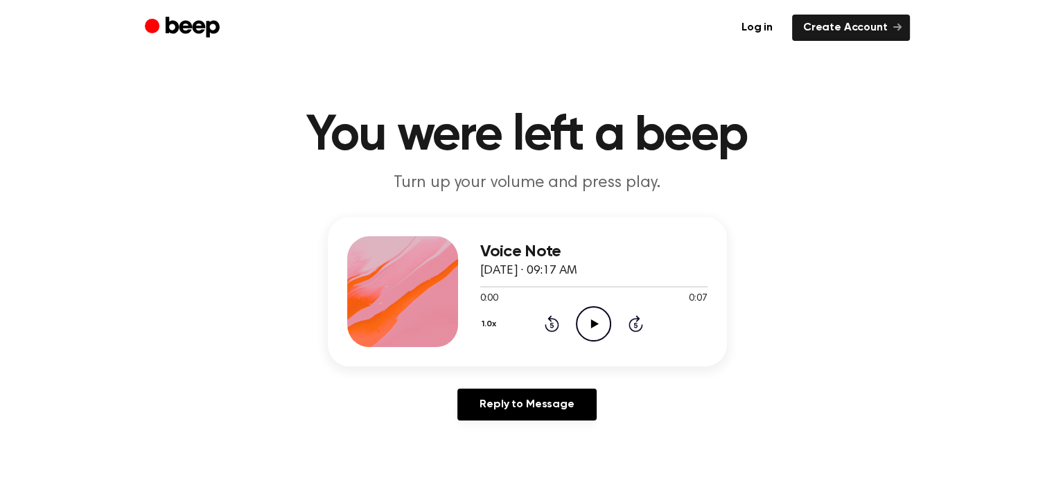
click at [596, 323] on icon at bounding box center [595, 323] width 8 height 9
click at [579, 318] on icon "Play Audio" at bounding box center [593, 323] width 35 height 35
click at [582, 325] on icon "Play Audio" at bounding box center [593, 323] width 35 height 35
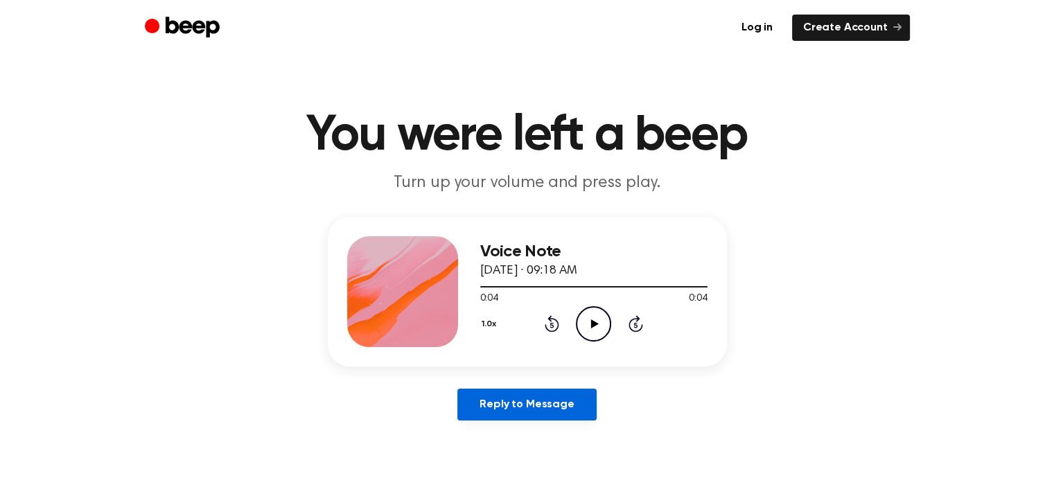
click at [554, 398] on link "Reply to Message" at bounding box center [526, 405] width 139 height 32
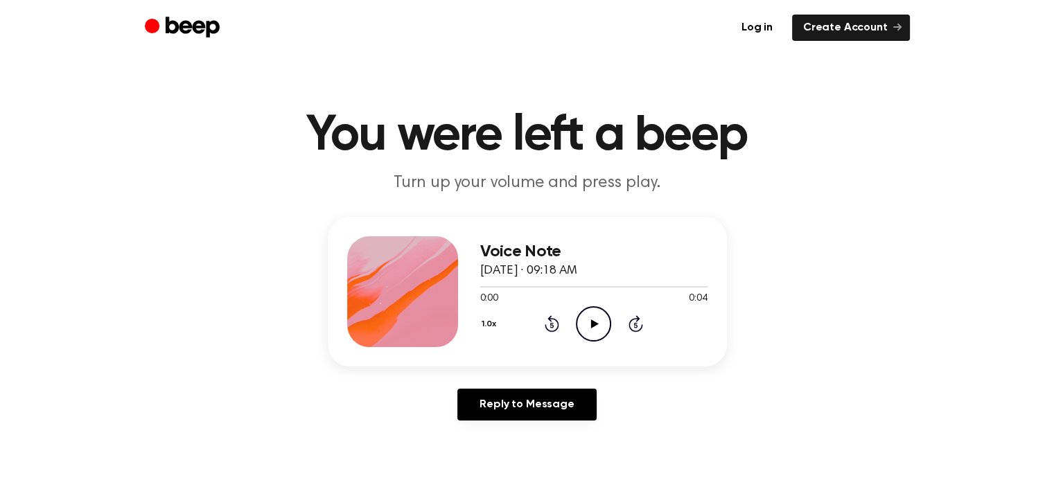
click at [595, 316] on icon "Play Audio" at bounding box center [593, 323] width 35 height 35
click at [596, 316] on icon "Play Audio" at bounding box center [593, 323] width 35 height 35
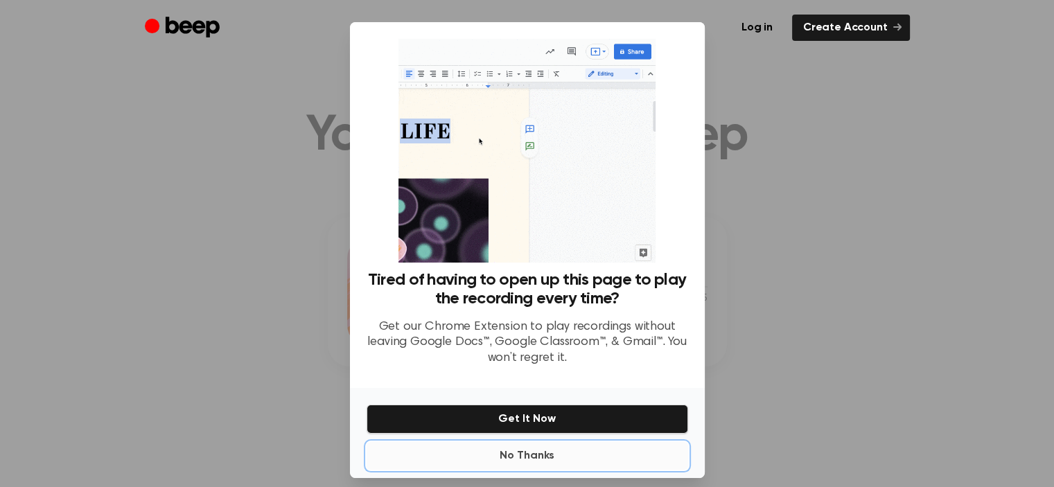
click at [518, 451] on button "No Thanks" at bounding box center [526, 456] width 321 height 28
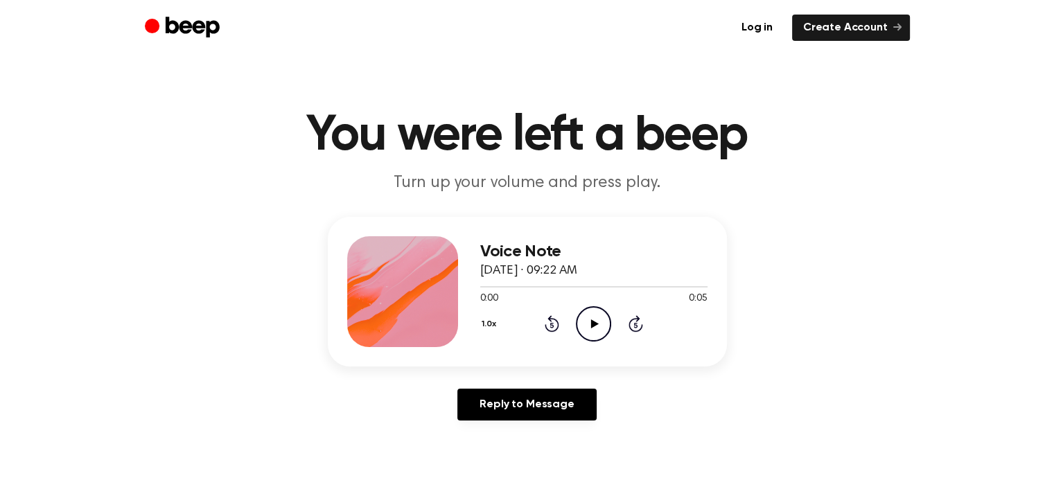
click at [590, 323] on icon "Play Audio" at bounding box center [593, 323] width 35 height 35
click at [583, 314] on icon "Play Audio" at bounding box center [593, 323] width 35 height 35
click at [591, 327] on icon "Play Audio" at bounding box center [593, 323] width 35 height 35
